Goal: Task Accomplishment & Management: Use online tool/utility

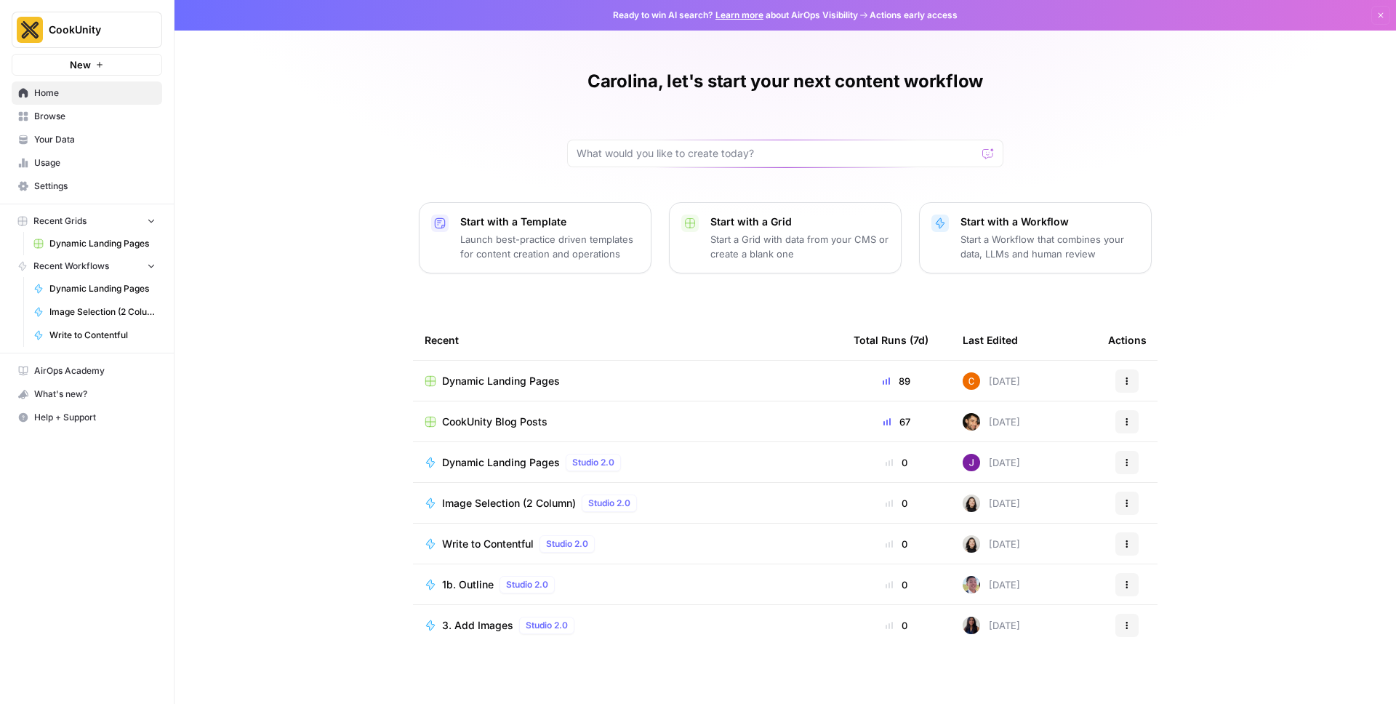
click at [513, 377] on span "Dynamic Landing Pages" at bounding box center [501, 381] width 118 height 15
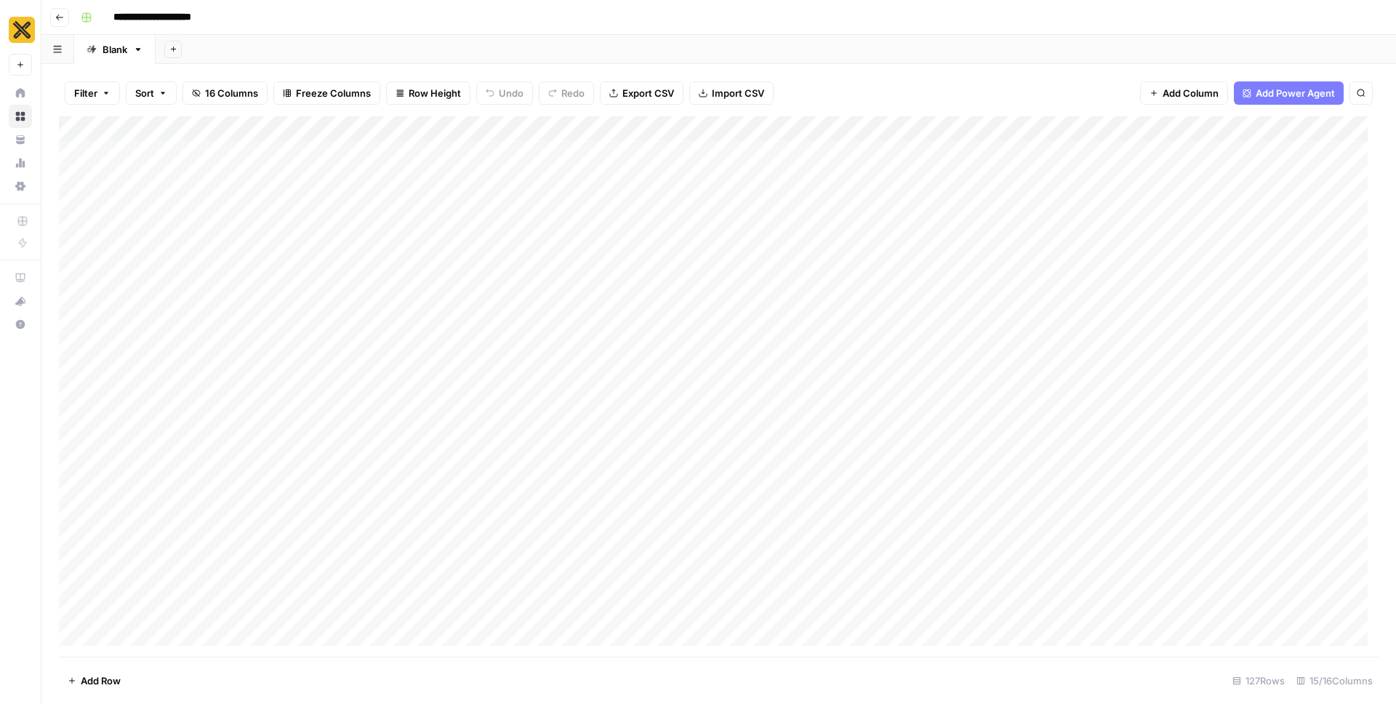
click at [1362, 97] on button "Search" at bounding box center [1361, 92] width 23 height 23
click at [1186, 139] on input "Type to search" at bounding box center [1226, 134] width 160 height 17
type input "**********"
click at [1331, 133] on icon "Next Result" at bounding box center [1332, 134] width 7 height 7
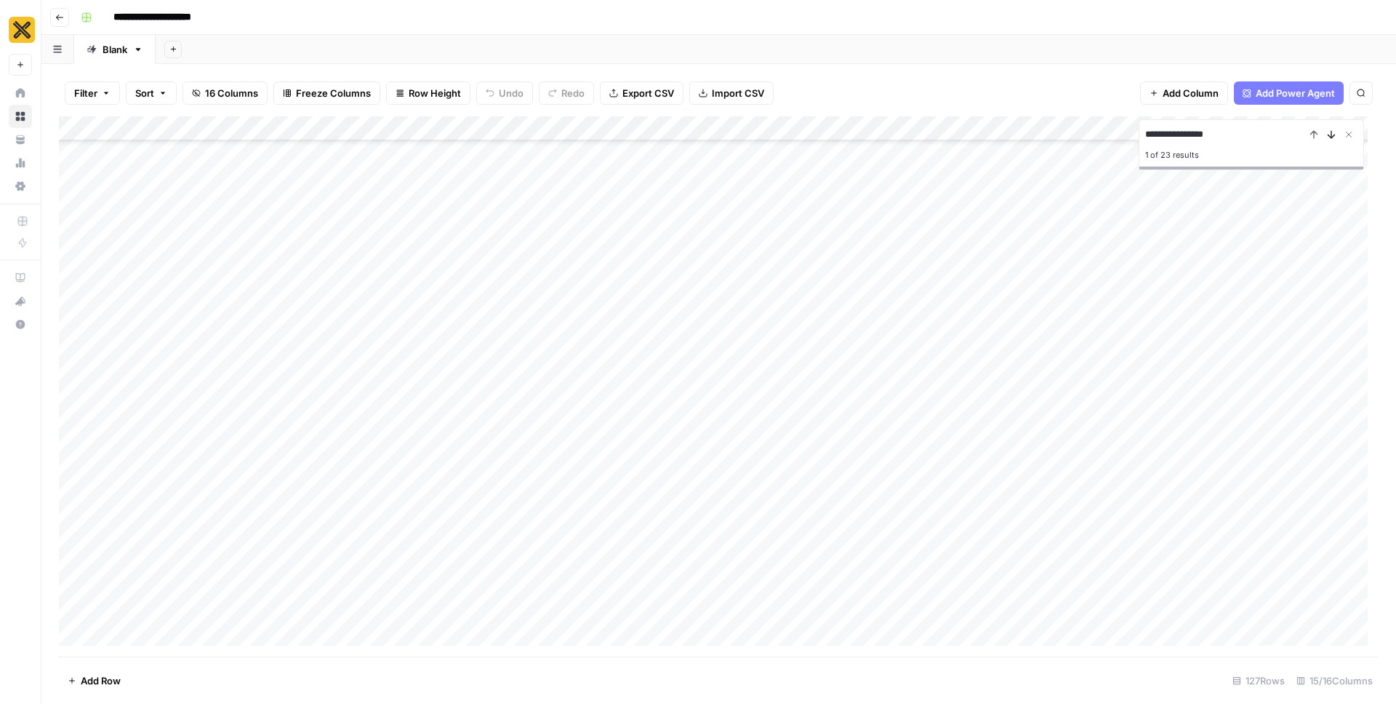
click at [1331, 133] on icon "Next Result" at bounding box center [1332, 134] width 7 height 7
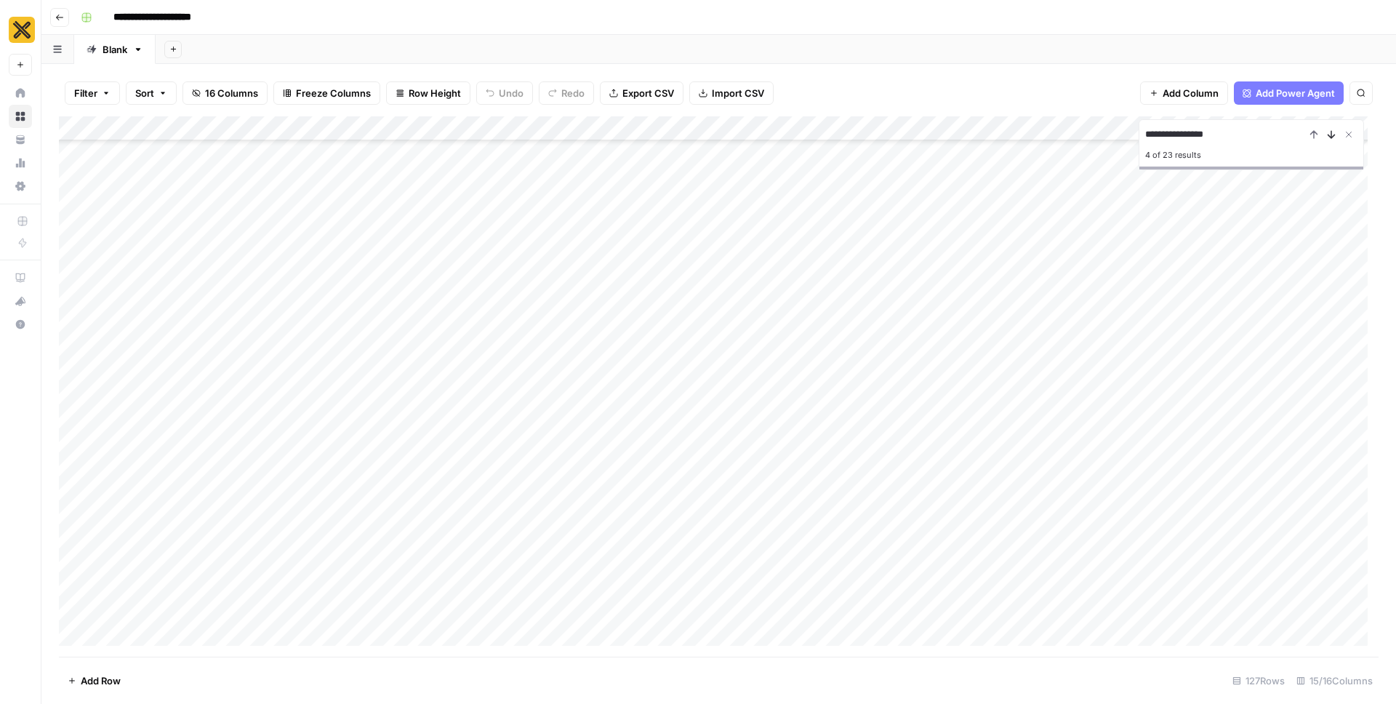
click at [1331, 133] on icon "Next Result" at bounding box center [1332, 134] width 7 height 7
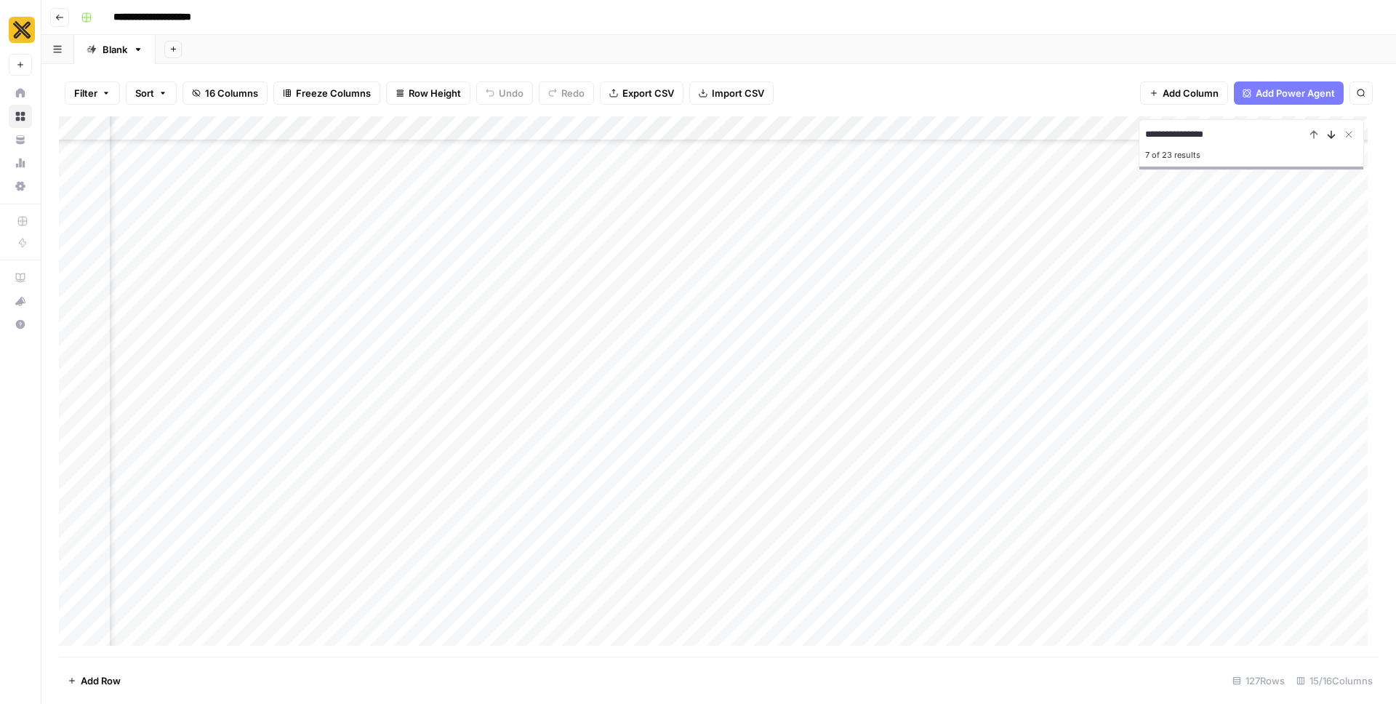
click at [1331, 133] on icon "Next Result" at bounding box center [1332, 134] width 7 height 7
click at [537, 619] on div "Add Column" at bounding box center [719, 386] width 1320 height 540
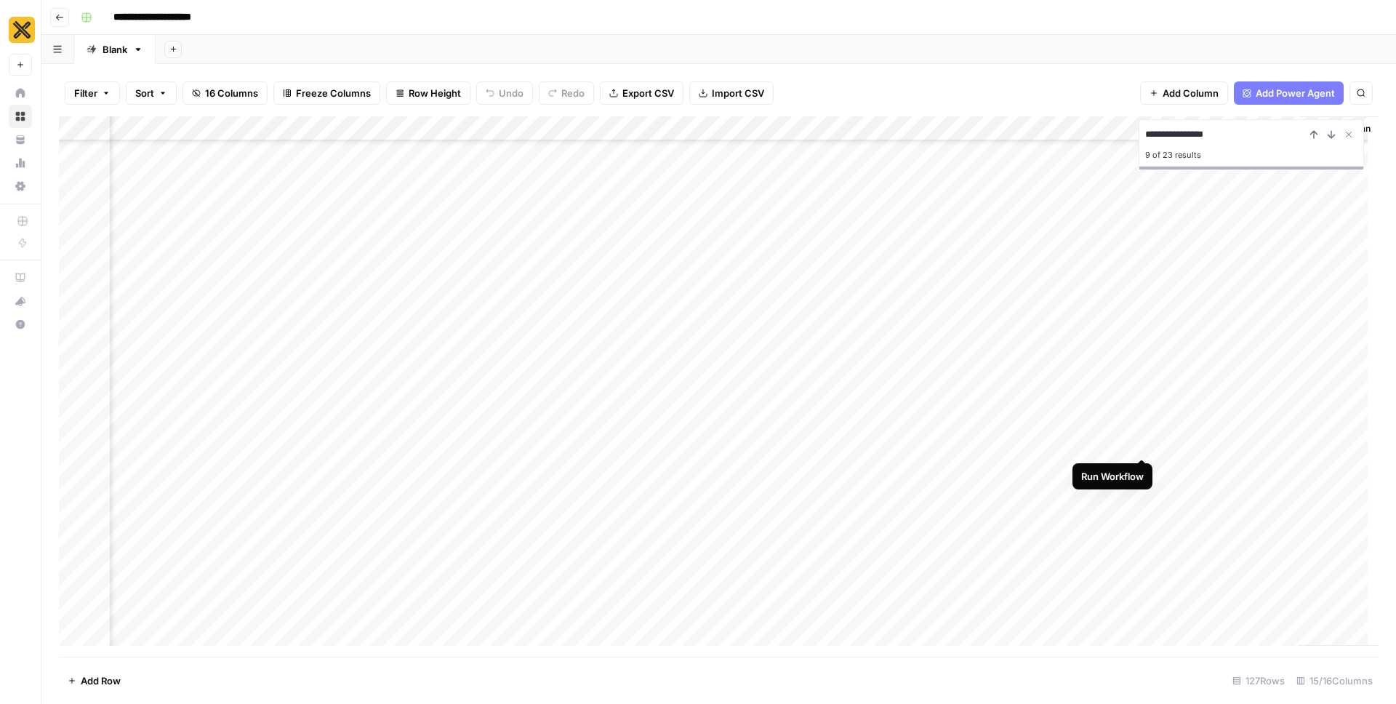
click at [1139, 429] on div "Add Column" at bounding box center [719, 386] width 1320 height 540
click at [1143, 504] on div "Add Column" at bounding box center [719, 386] width 1320 height 540
click at [1077, 401] on div "Add Column" at bounding box center [719, 386] width 1320 height 540
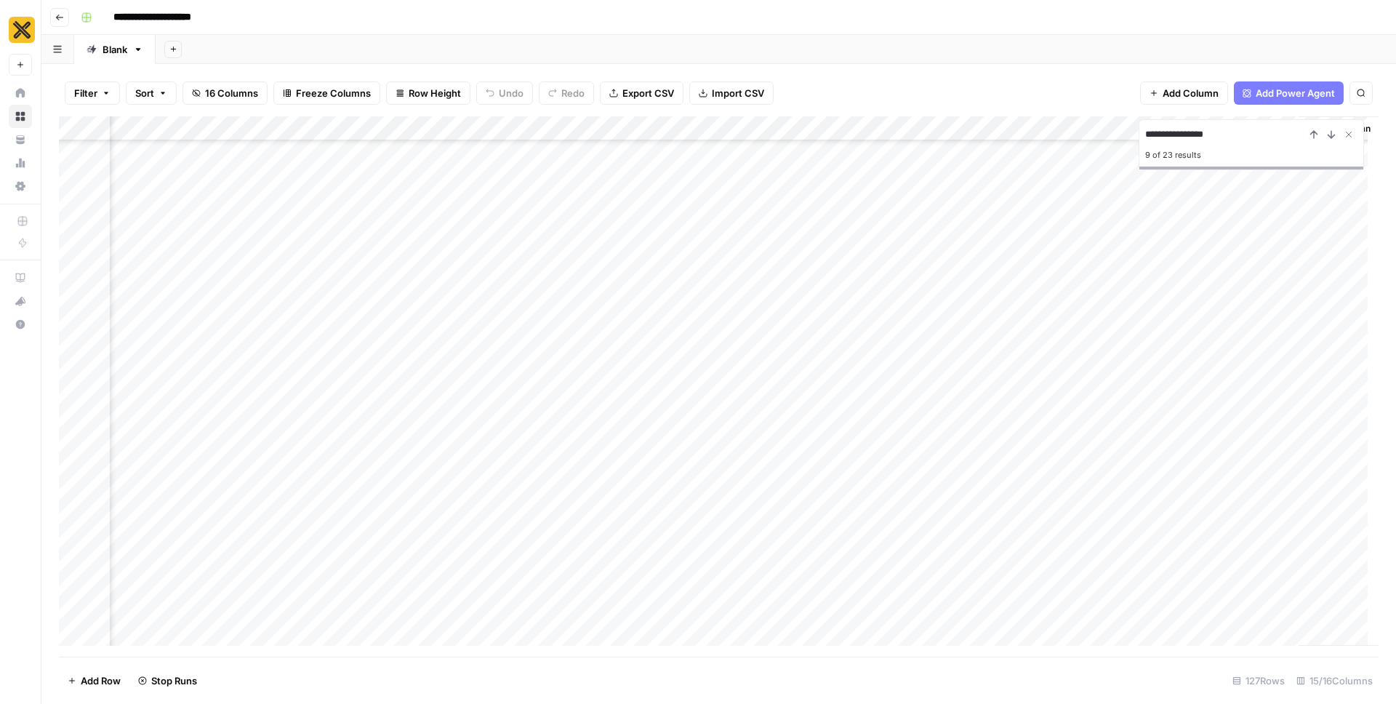
click at [1087, 485] on div "Add Column" at bounding box center [719, 386] width 1320 height 540
click at [1377, 641] on icon "close" at bounding box center [1375, 642] width 7 height 7
click at [1080, 628] on div "Add Column" at bounding box center [719, 386] width 1320 height 540
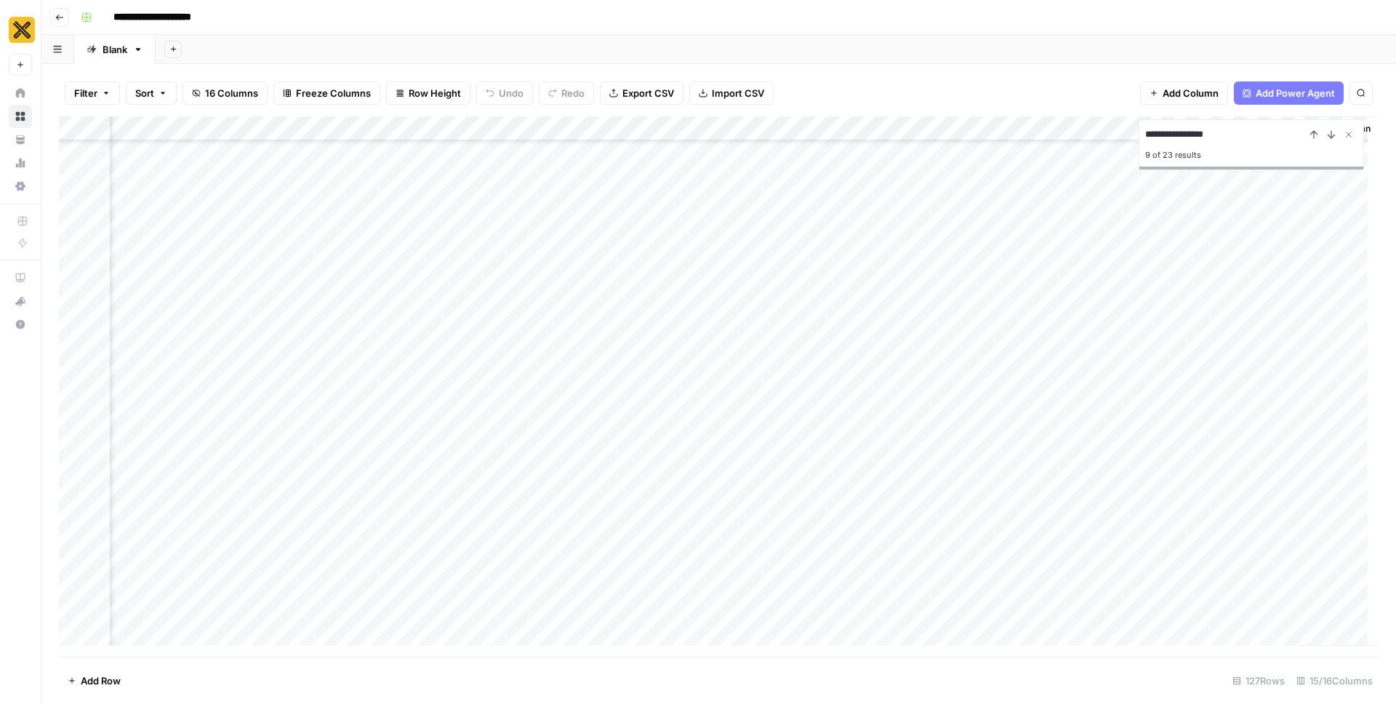
scroll to position [460, 986]
click at [541, 271] on div "Add Column" at bounding box center [719, 386] width 1320 height 540
click at [636, 263] on div "Add Column" at bounding box center [719, 386] width 1320 height 540
click at [1314, 249] on div "Add Column" at bounding box center [719, 386] width 1320 height 540
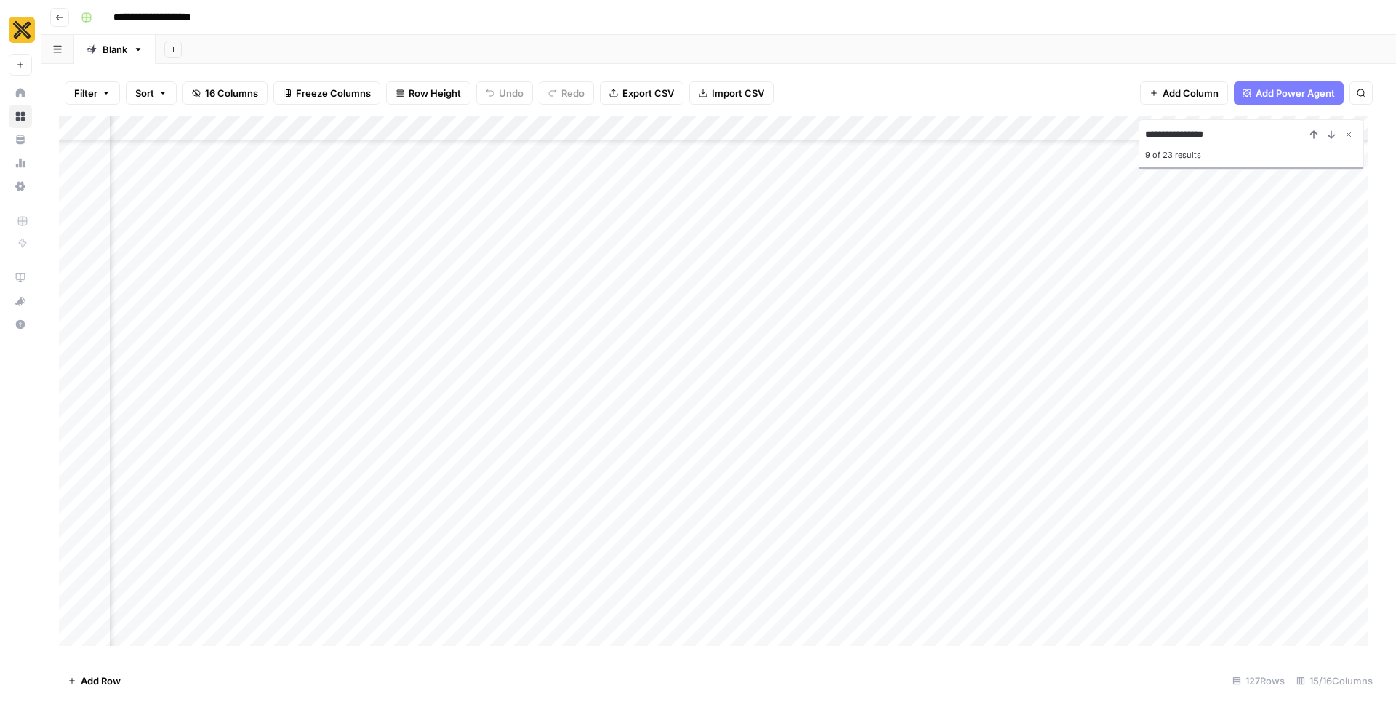
scroll to position [1529, 866]
click at [1209, 559] on div "Add Column" at bounding box center [719, 386] width 1320 height 540
click at [428, 518] on div "Add Column" at bounding box center [719, 386] width 1320 height 540
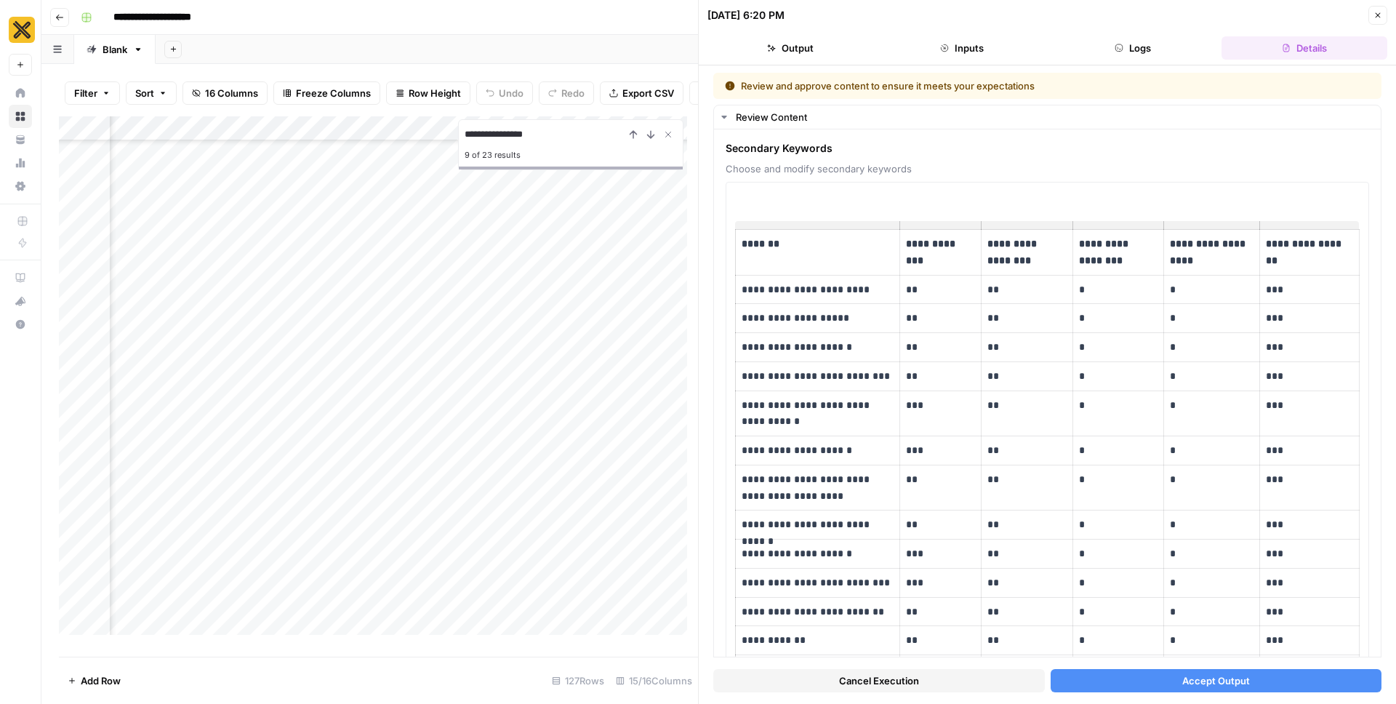
click at [1143, 681] on button "Accept Output" at bounding box center [1217, 680] width 332 height 23
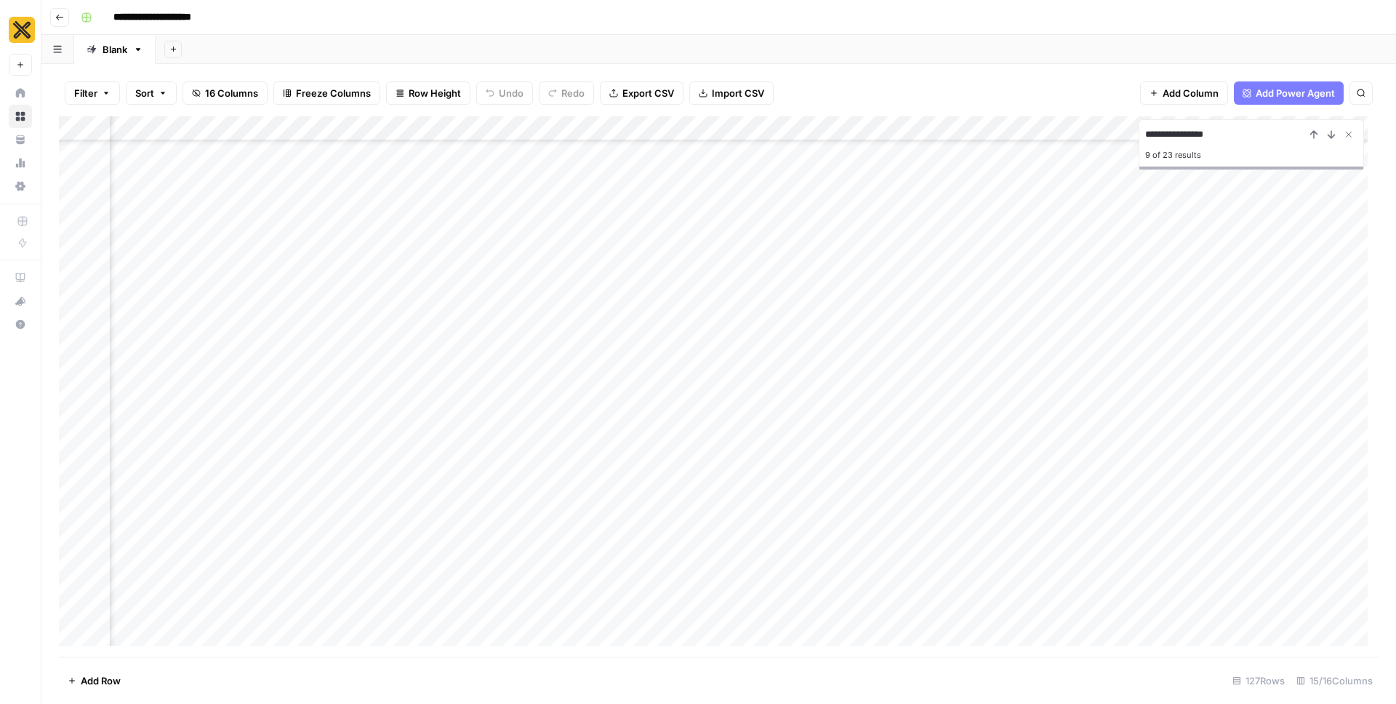
scroll to position [1529, 624]
click at [918, 476] on div "Add Column" at bounding box center [719, 386] width 1320 height 540
click at [824, 532] on div "Add Column" at bounding box center [719, 386] width 1320 height 540
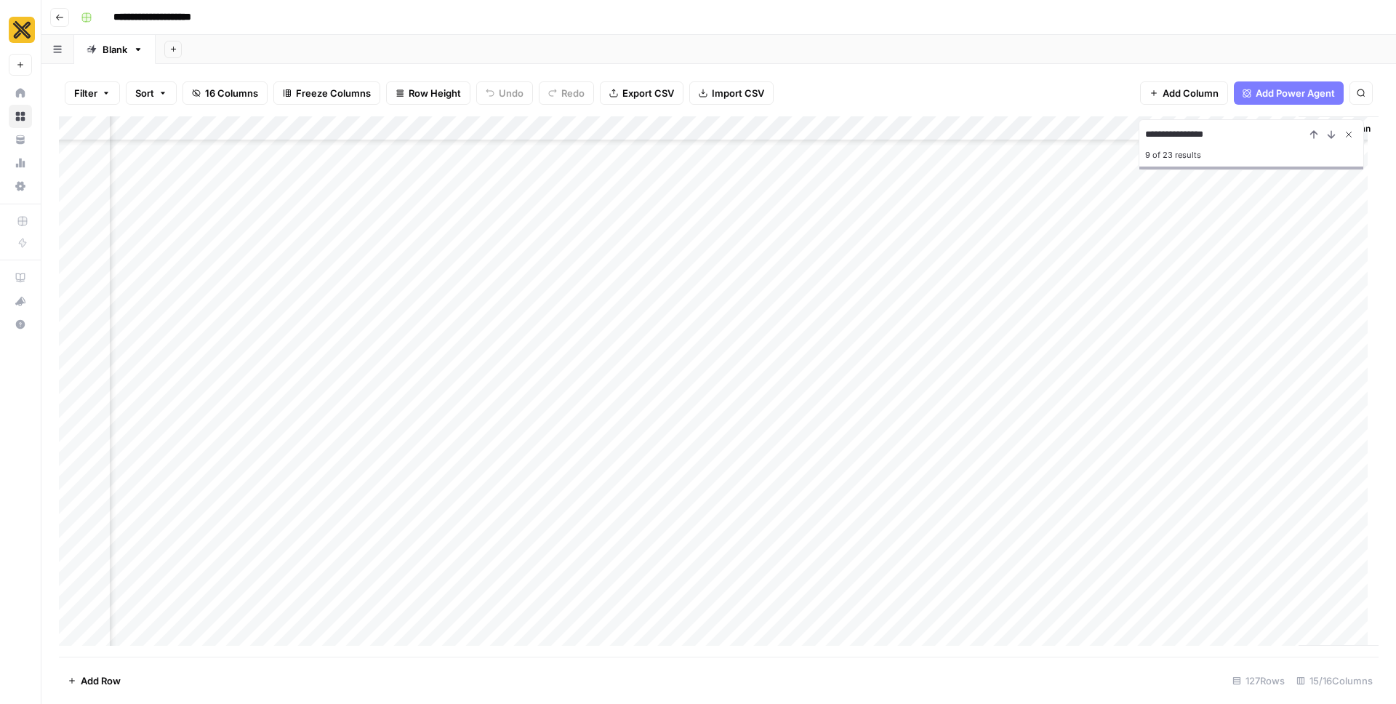
click at [1348, 135] on icon "Close Search" at bounding box center [1349, 135] width 12 height 12
click at [1145, 394] on div "Add Column" at bounding box center [719, 386] width 1320 height 540
click at [1146, 397] on div "Add Column" at bounding box center [719, 386] width 1320 height 540
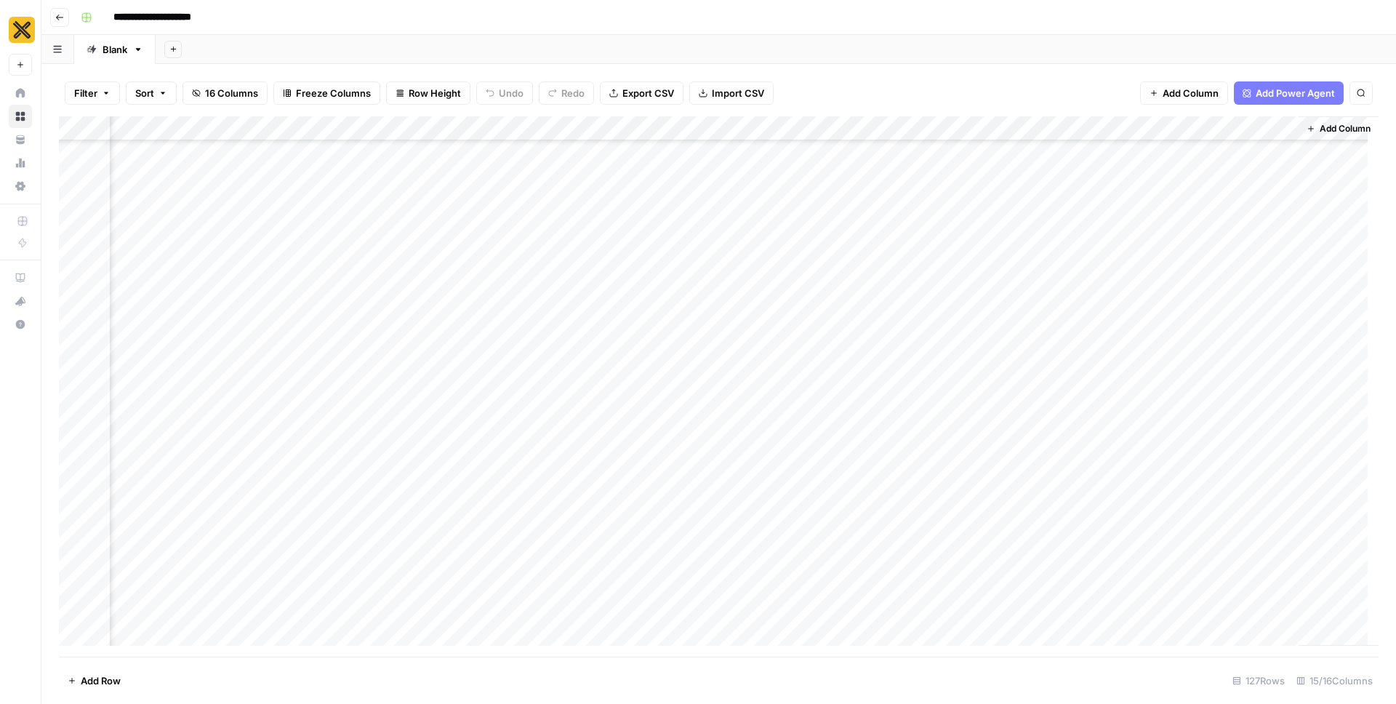
click at [1088, 461] on div "Add Column" at bounding box center [719, 386] width 1320 height 540
click at [1146, 423] on div "Add Column" at bounding box center [719, 386] width 1320 height 540
click at [1367, 91] on button "Search" at bounding box center [1361, 92] width 23 height 23
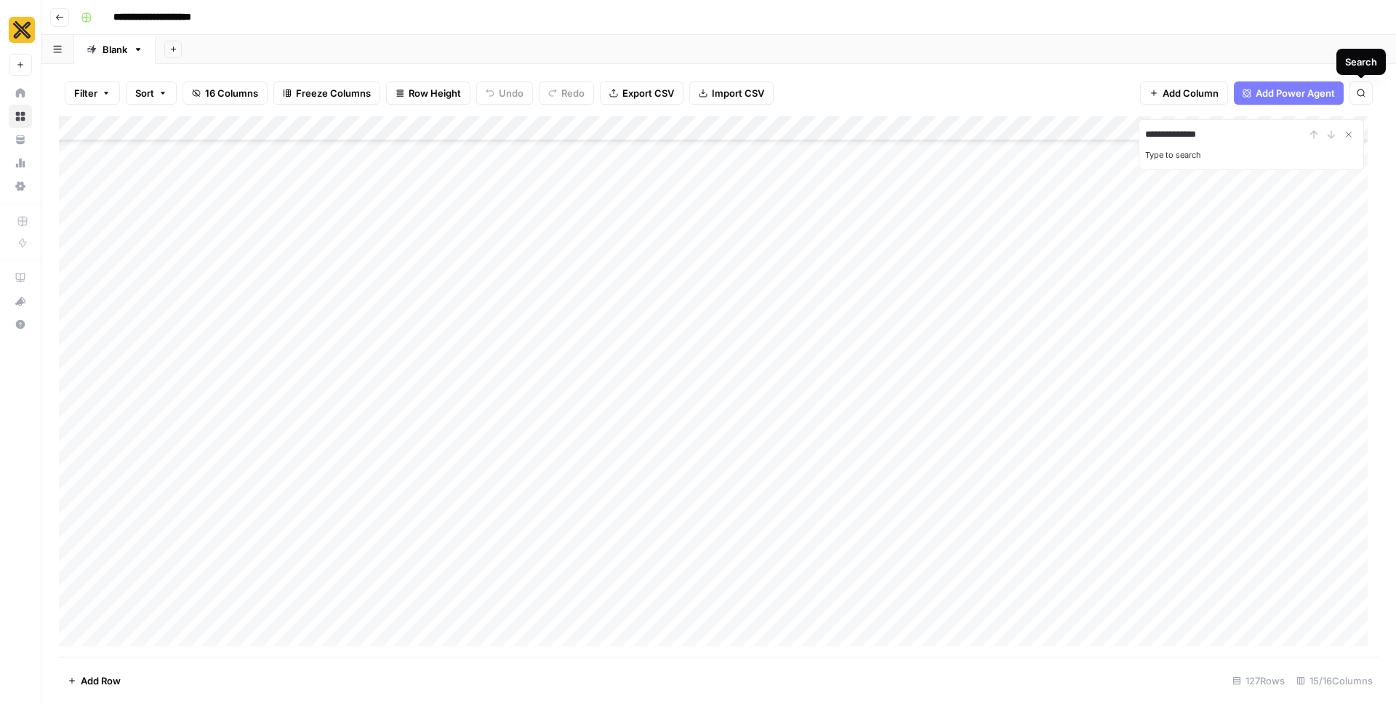
type input "**********"
click at [1331, 136] on icon "Next Result" at bounding box center [1332, 135] width 12 height 12
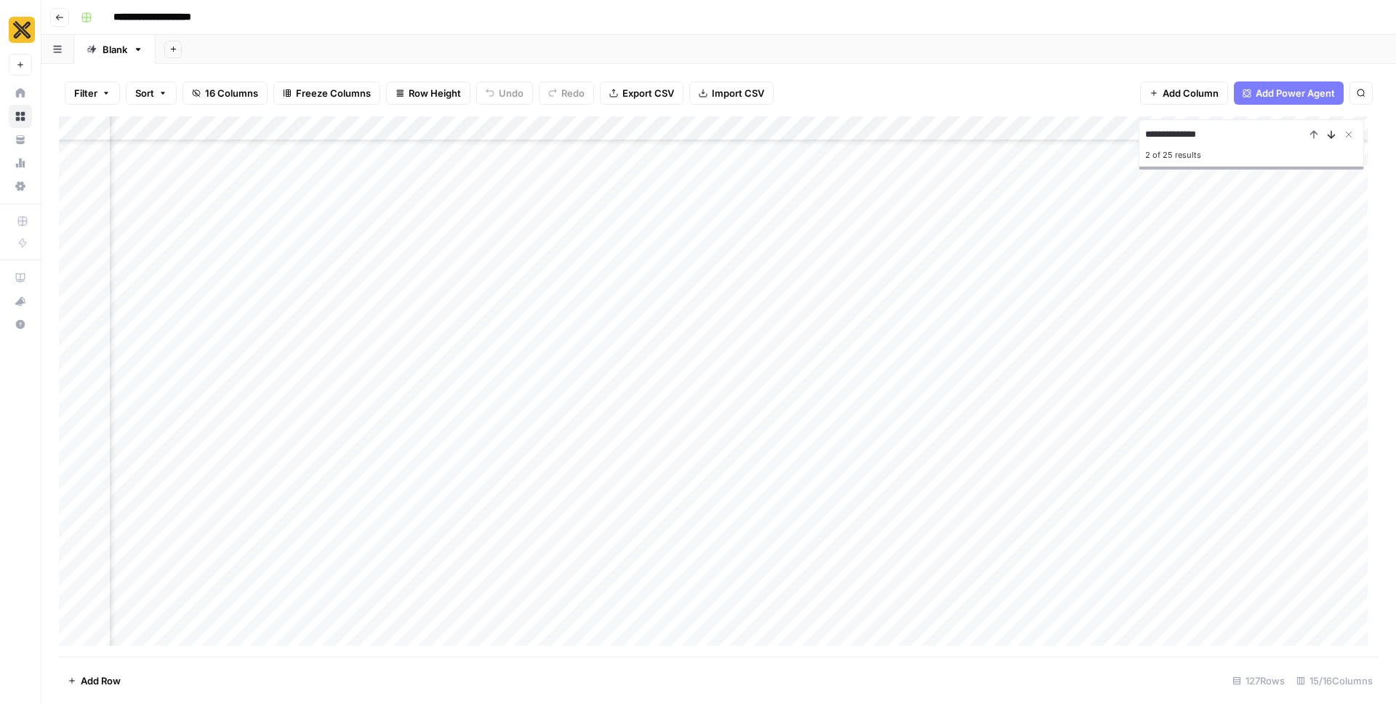
click at [1331, 136] on icon "Next Result" at bounding box center [1332, 135] width 12 height 12
click at [1140, 617] on div "Add Column" at bounding box center [719, 386] width 1320 height 540
click at [1143, 505] on div "Add Column" at bounding box center [719, 386] width 1320 height 540
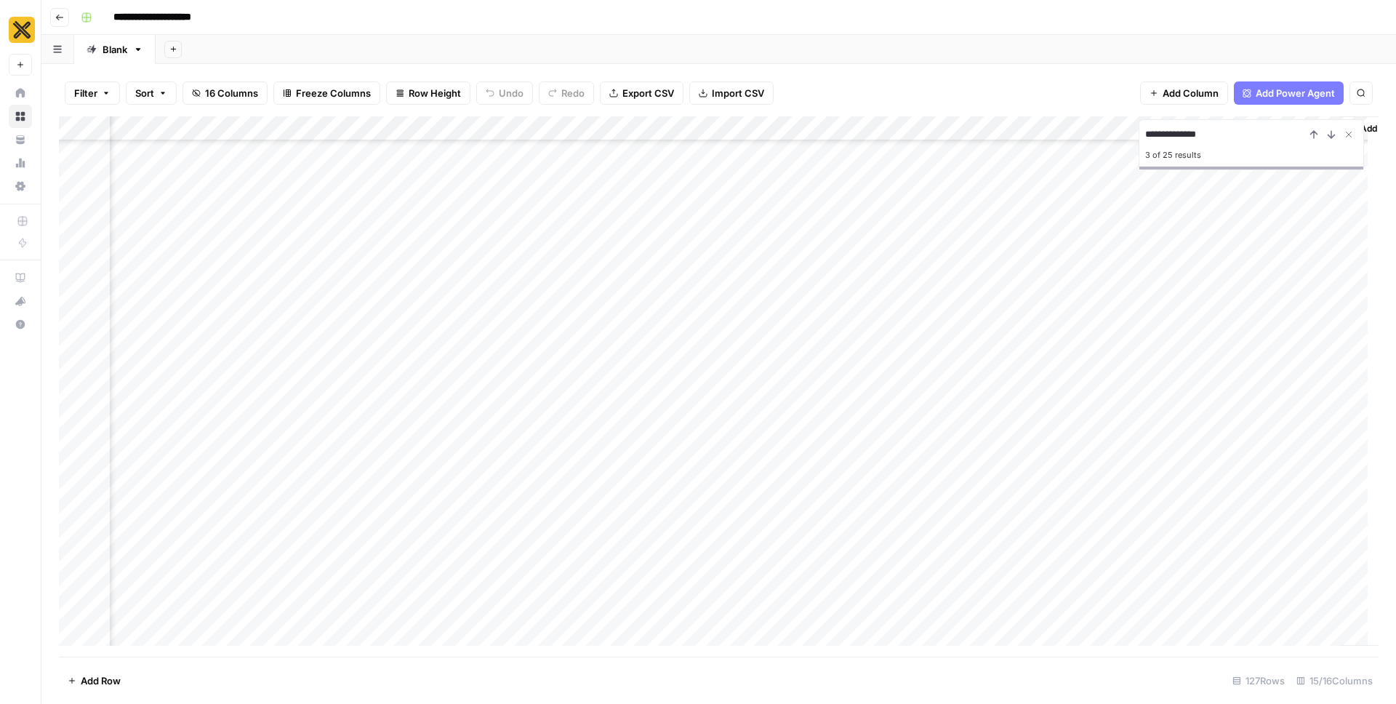
scroll to position [854, 986]
click at [1142, 356] on div "Add Column" at bounding box center [719, 386] width 1320 height 540
drag, startPoint x: 1215, startPoint y: 135, endPoint x: 1123, endPoint y: 135, distance: 92.4
click at [1123, 135] on div "**********" at bounding box center [719, 386] width 1320 height 540
click at [1332, 133] on icon "Next Result" at bounding box center [1332, 135] width 12 height 12
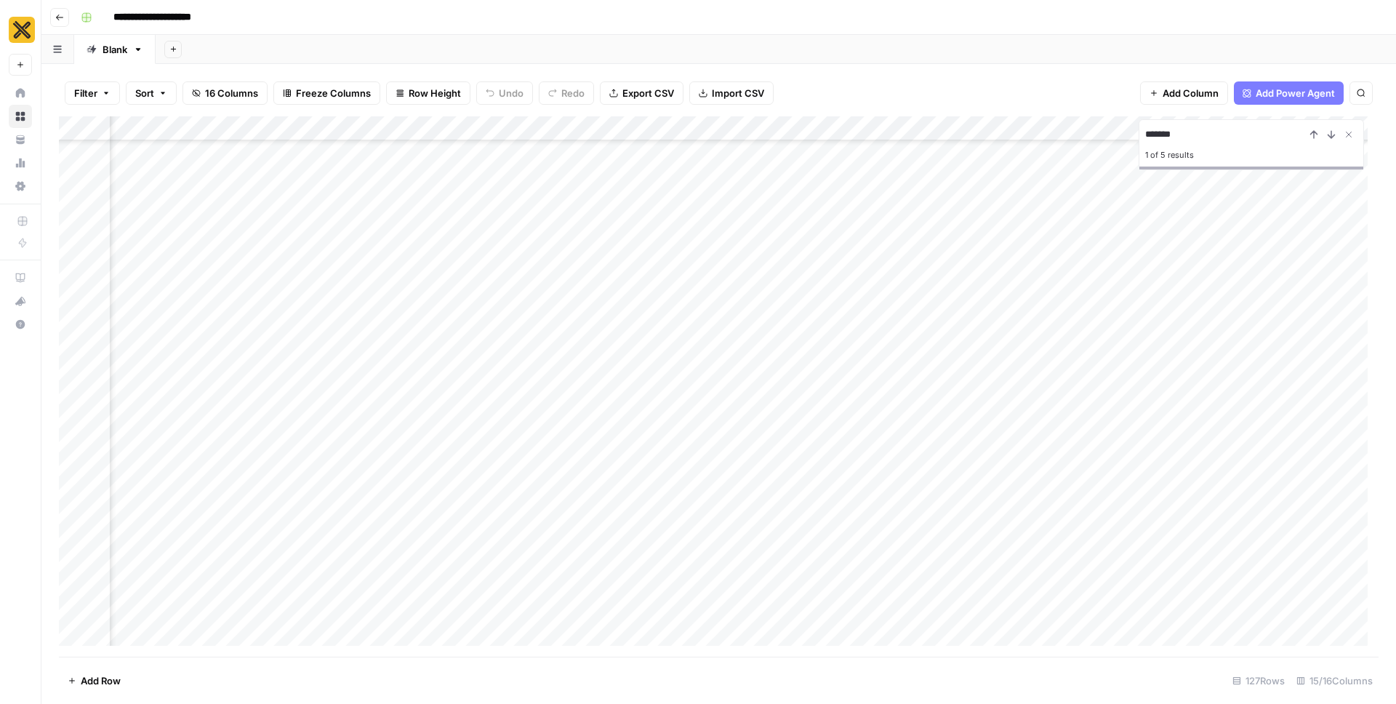
scroll to position [1423, 986]
click at [518, 624] on div "Add Column" at bounding box center [719, 386] width 1320 height 540
drag, startPoint x: 1188, startPoint y: 136, endPoint x: 1142, endPoint y: 136, distance: 45.8
click at [1142, 136] on div "******* 1 of 5 results" at bounding box center [1251, 144] width 225 height 51
click at [1331, 137] on icon "Next Result" at bounding box center [1332, 134] width 7 height 7
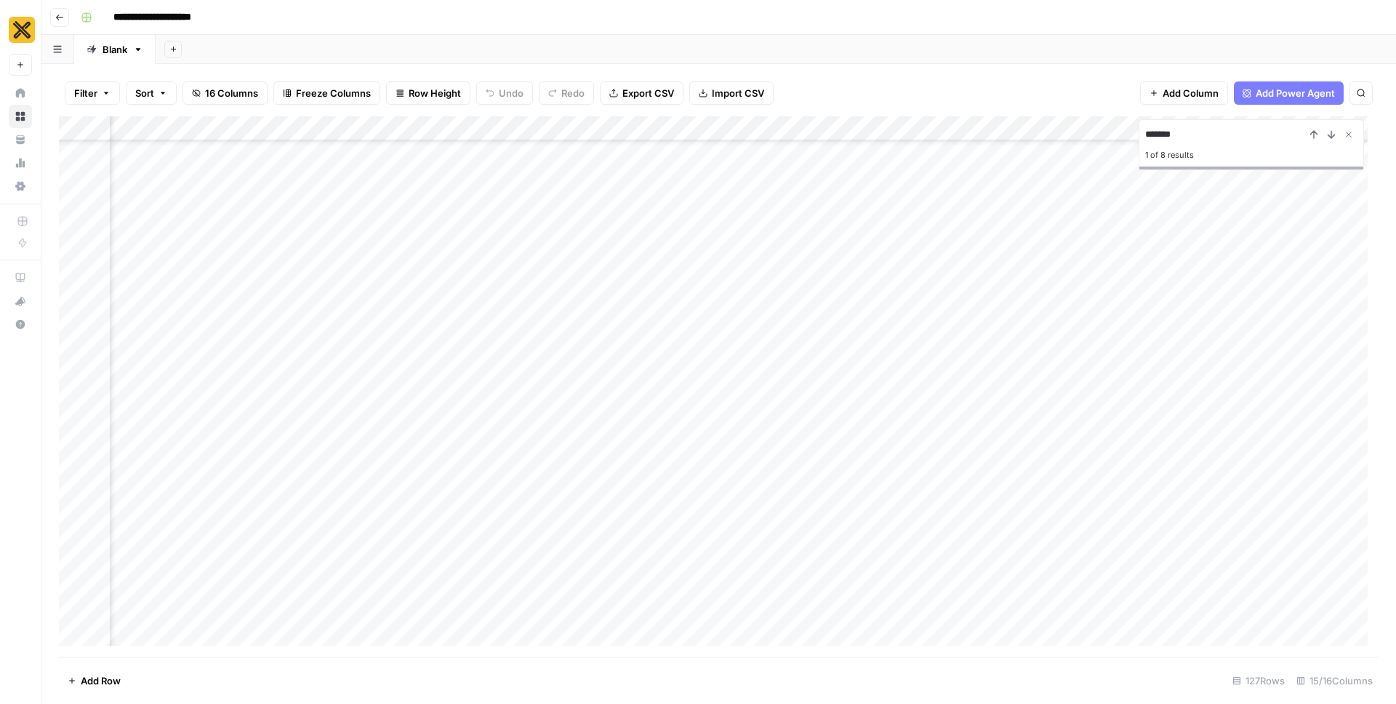
scroll to position [1423, 142]
click at [1332, 134] on icon "Next Result" at bounding box center [1332, 135] width 12 height 12
click at [1066, 623] on div "Add Column" at bounding box center [719, 386] width 1320 height 540
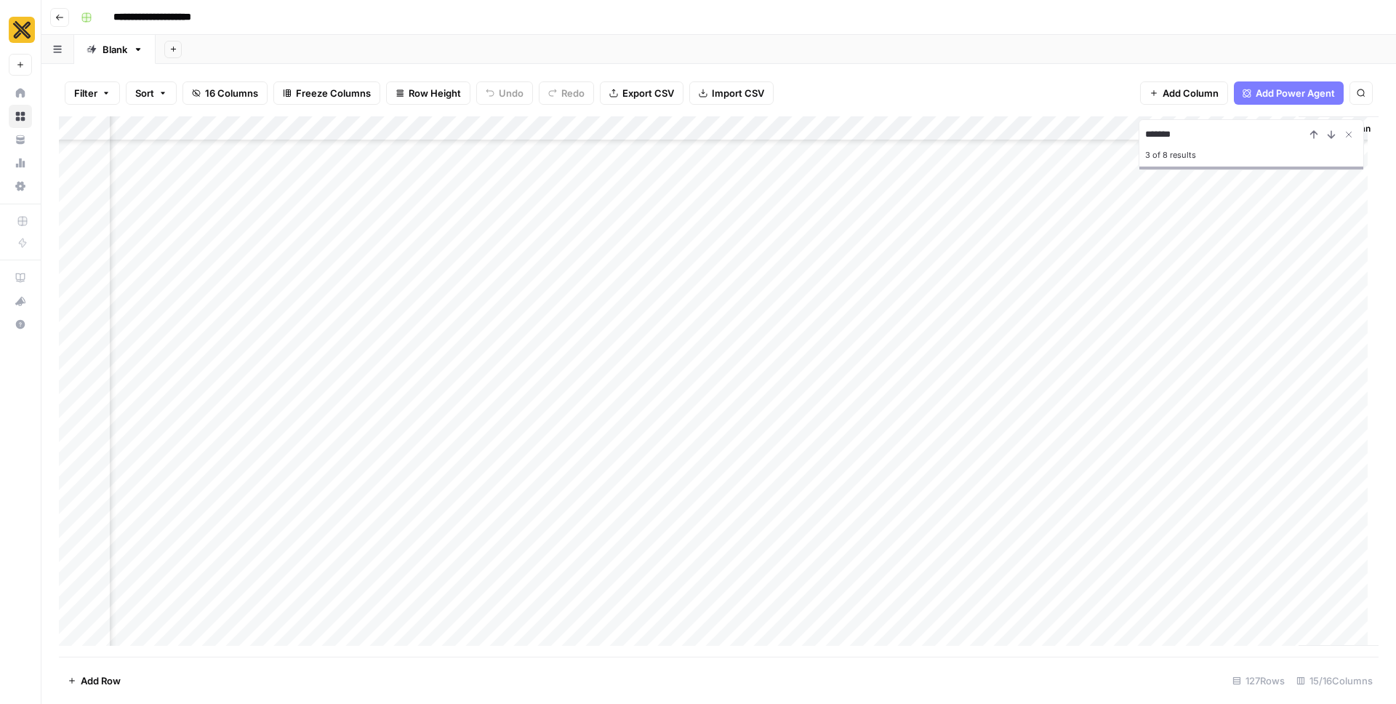
drag, startPoint x: 1187, startPoint y: 140, endPoint x: 1143, endPoint y: 137, distance: 44.5
click at [1143, 137] on div "******* 3 of 8 results" at bounding box center [1251, 144] width 225 height 51
type input "*******"
click at [1333, 132] on icon "Next Result" at bounding box center [1332, 135] width 12 height 12
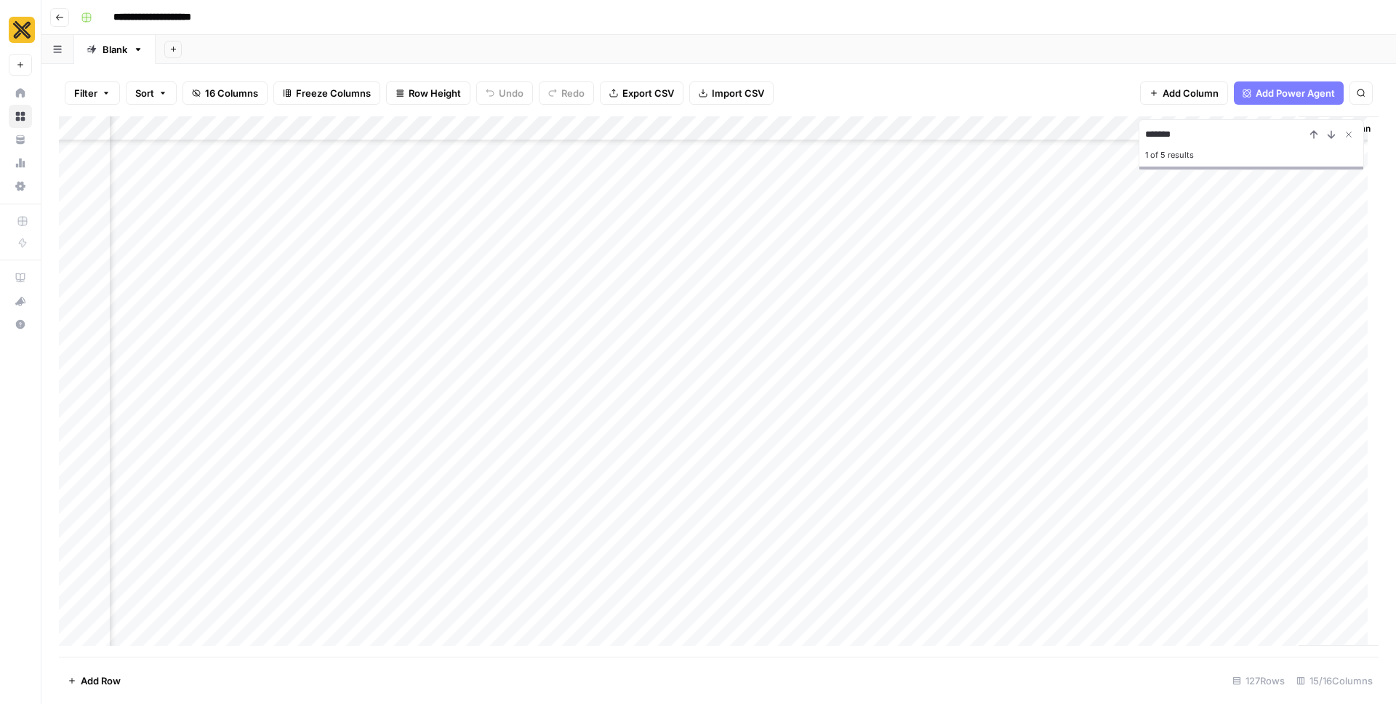
click at [1093, 152] on div "Add Column" at bounding box center [719, 386] width 1320 height 540
click at [1241, 143] on input "*******" at bounding box center [1226, 134] width 160 height 17
click at [1093, 475] on div "Add Column" at bounding box center [719, 386] width 1320 height 540
click at [1354, 134] on icon "Close Search" at bounding box center [1349, 135] width 12 height 12
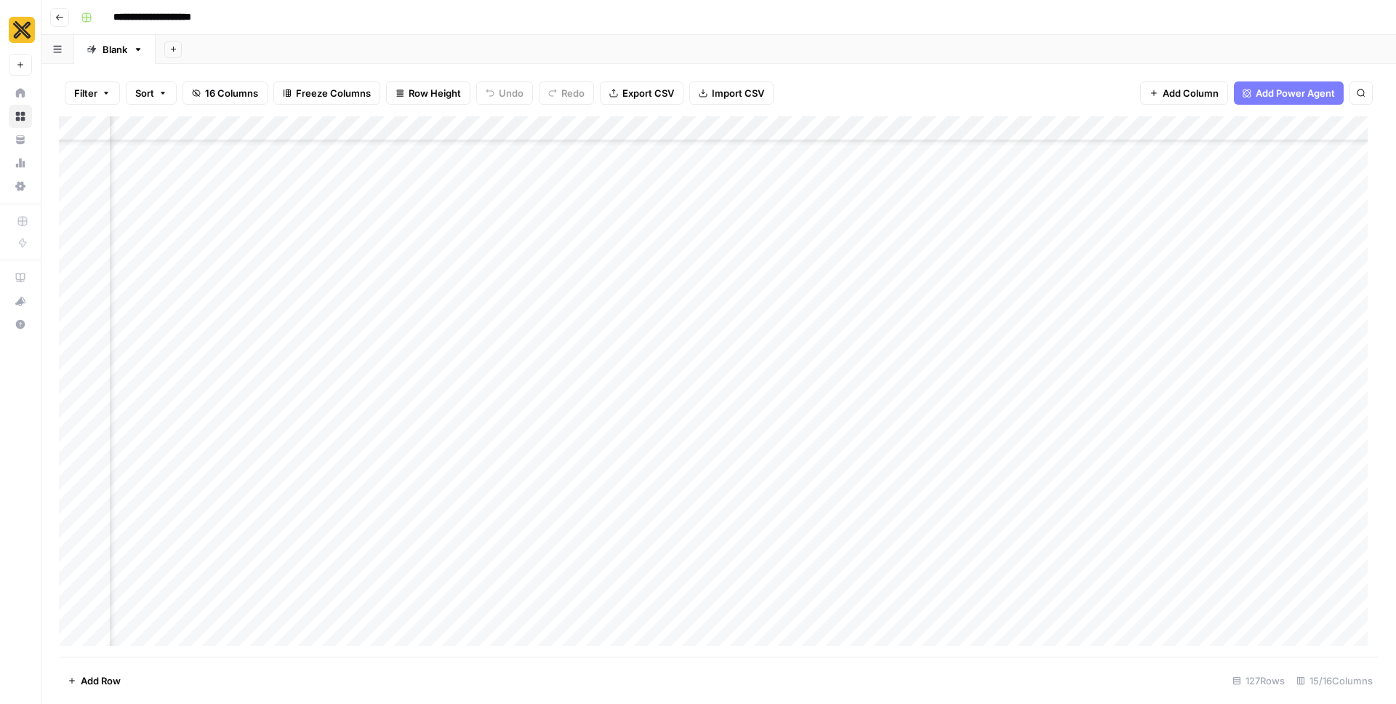
scroll to position [1756, 876]
click at [1200, 248] on div "Add Column" at bounding box center [719, 386] width 1320 height 540
click at [1141, 238] on div "Add Column" at bounding box center [719, 386] width 1320 height 540
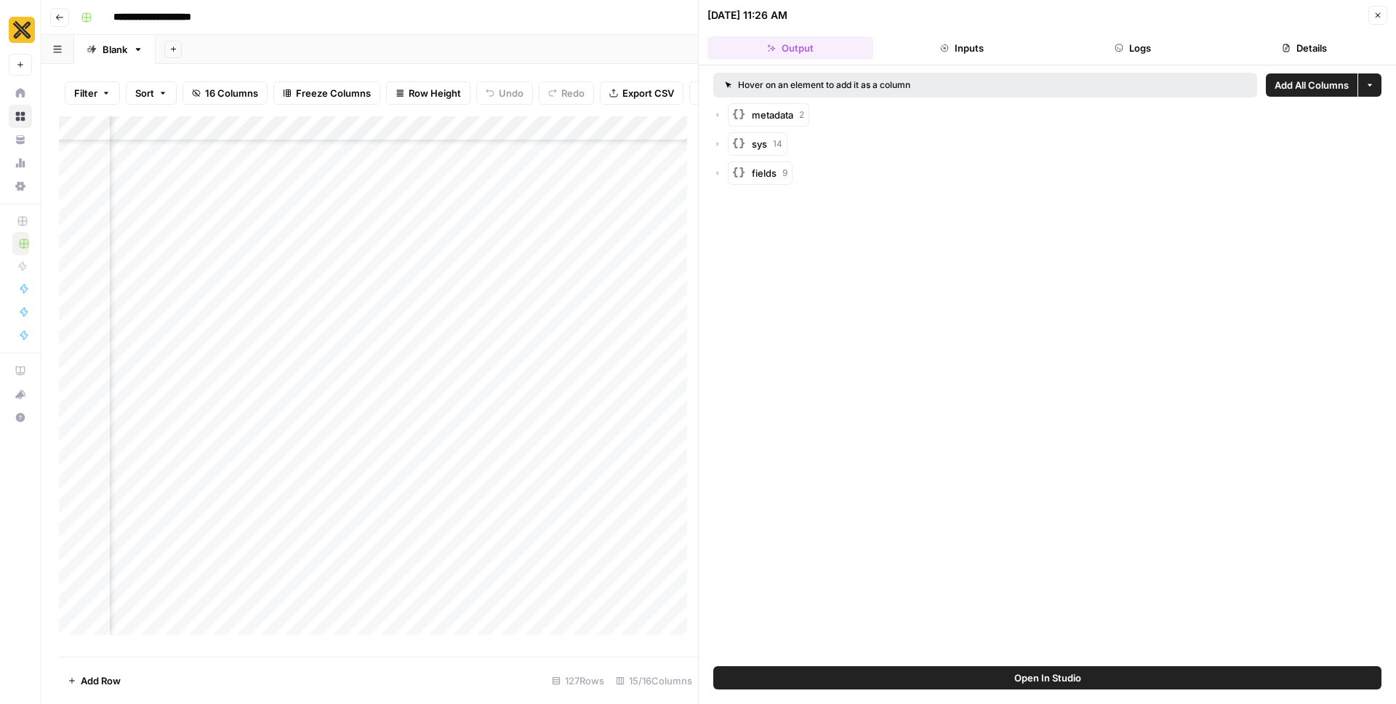
click at [1380, 17] on icon "button" at bounding box center [1378, 15] width 5 height 5
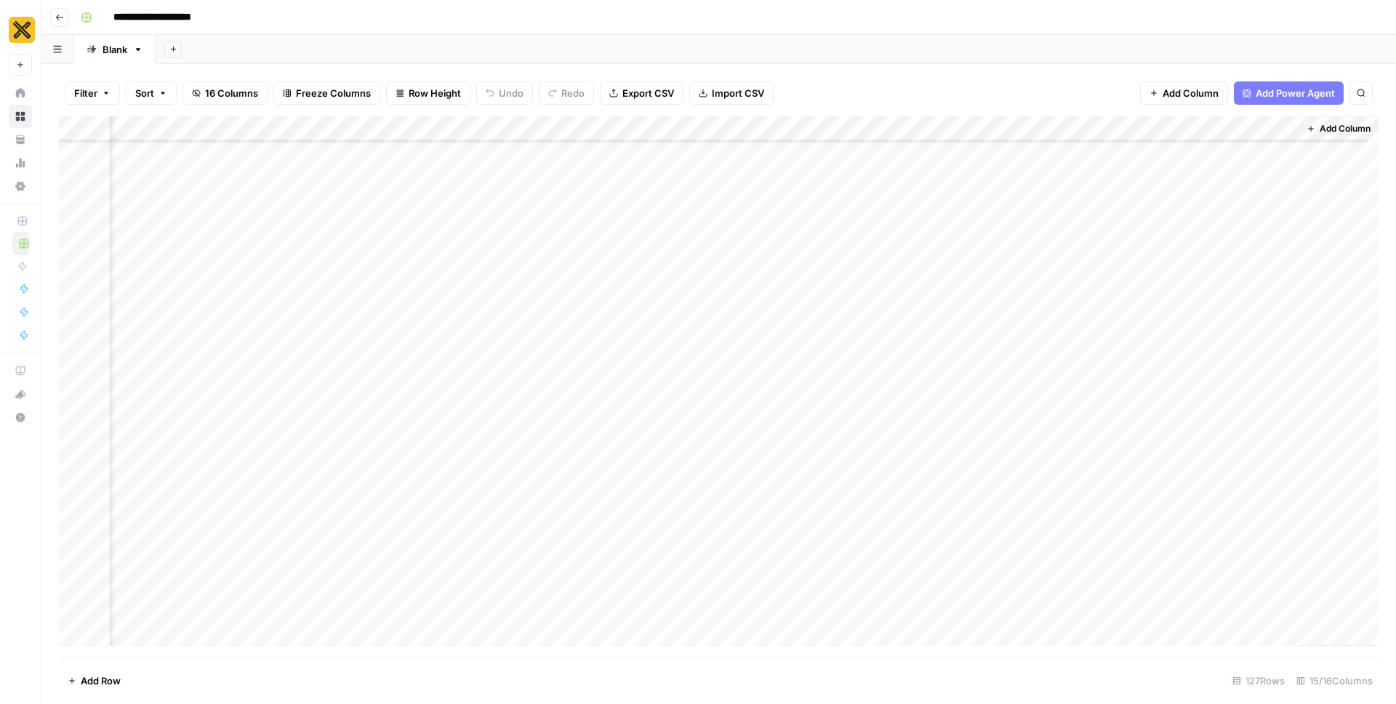
scroll to position [1123, 968]
